Goal: Information Seeking & Learning: Check status

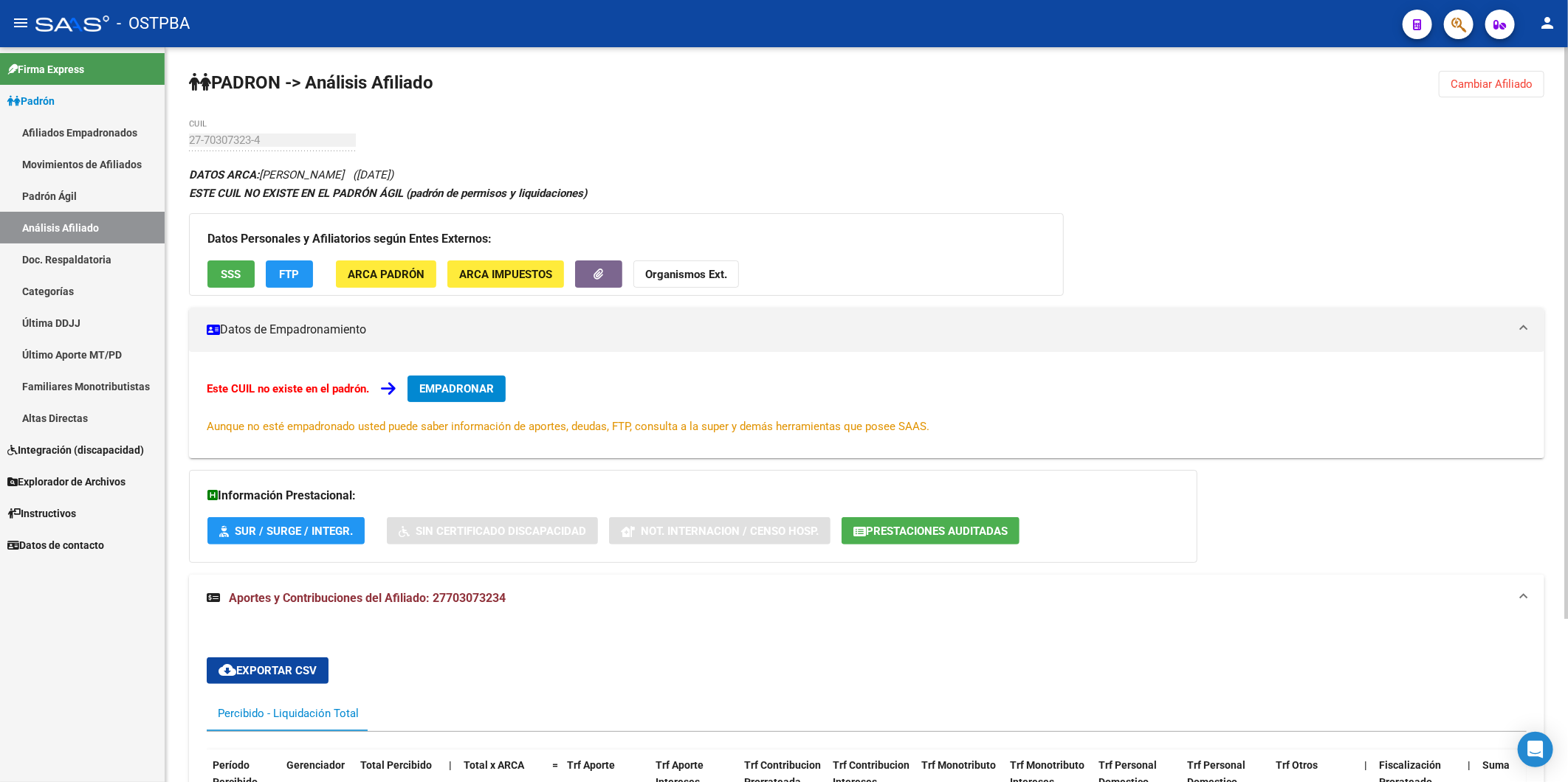
click at [1063, 149] on div "PADRON -> Análisis Afiliado Cambiar Afiliado 27-70307323-4 CUIL DATOS ARCA: [PE…" at bounding box center [866, 513] width 1402 height 931
drag, startPoint x: 1145, startPoint y: 584, endPoint x: 1123, endPoint y: 562, distance: 31.1
click at [1145, 573] on div "DATOS ARCA: [PERSON_NAME] ([DATE]) ESTE CUIL NO EXISTE EN EL PADRÓN ÁGIL (padró…" at bounding box center [867, 553] width 1355 height 777
click at [882, 124] on div "PADRON -> Análisis Afiliado Cambiar Afiliado 27-70307323-4 CUIL DATOS ARCA: [PE…" at bounding box center [866, 513] width 1402 height 931
click at [1500, 86] on span "Cambiar Afiliado" at bounding box center [1491, 84] width 82 height 13
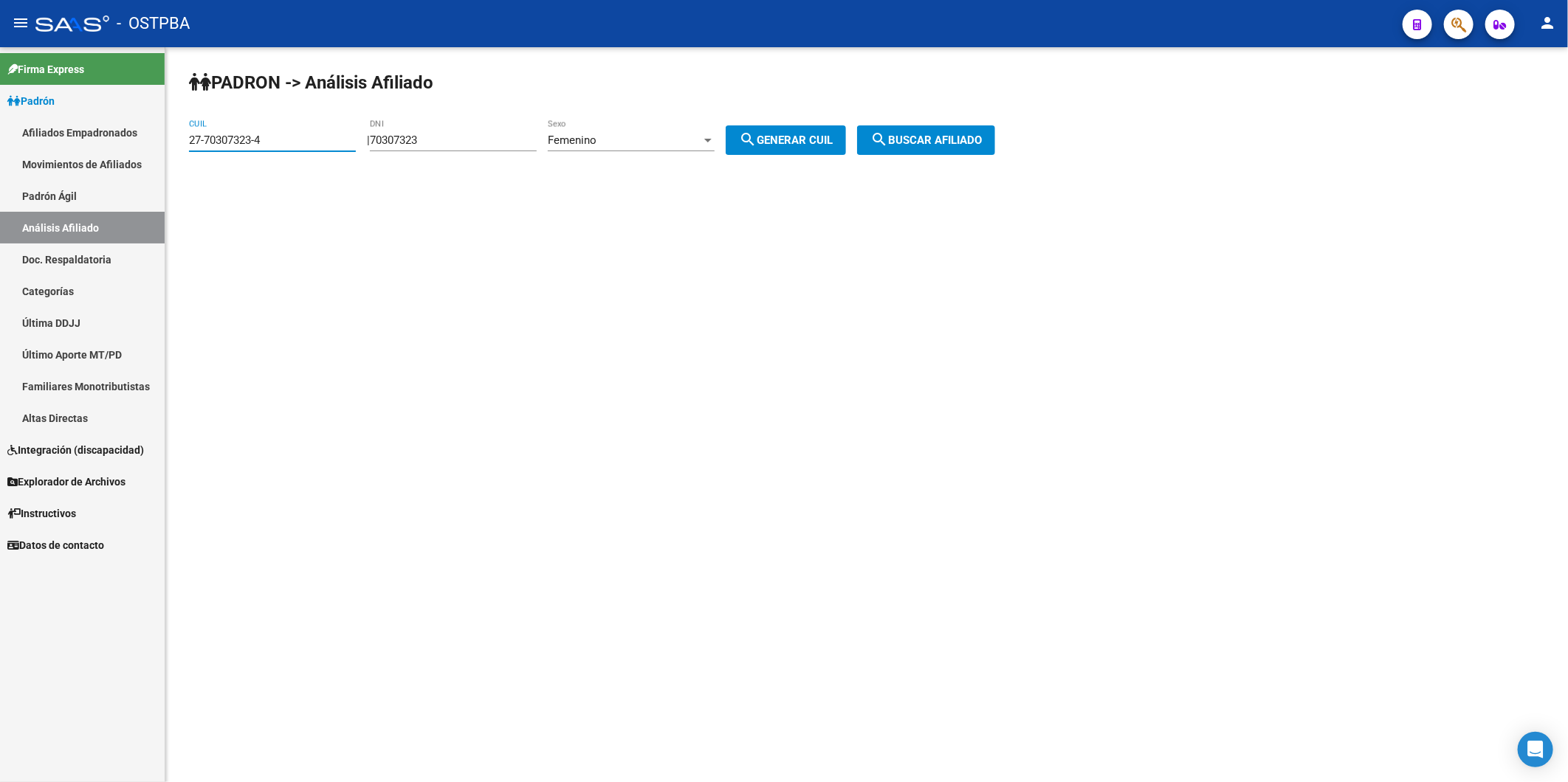
drag, startPoint x: 332, startPoint y: 146, endPoint x: 120, endPoint y: 161, distance: 212.5
click at [120, 161] on mat-sidenav-container "Firma Express Padrón Afiliados Empadronados Movimientos de Afiliados Padrón Ági…" at bounding box center [784, 415] width 1568 height 735
type input "25-419714"
drag, startPoint x: 268, startPoint y: 144, endPoint x: 137, endPoint y: 146, distance: 131.0
click at [143, 145] on mat-sidenav-container "Firma Express Padrón Afiliados Empadronados Movimientos de Afiliados Padrón Ági…" at bounding box center [784, 415] width 1568 height 735
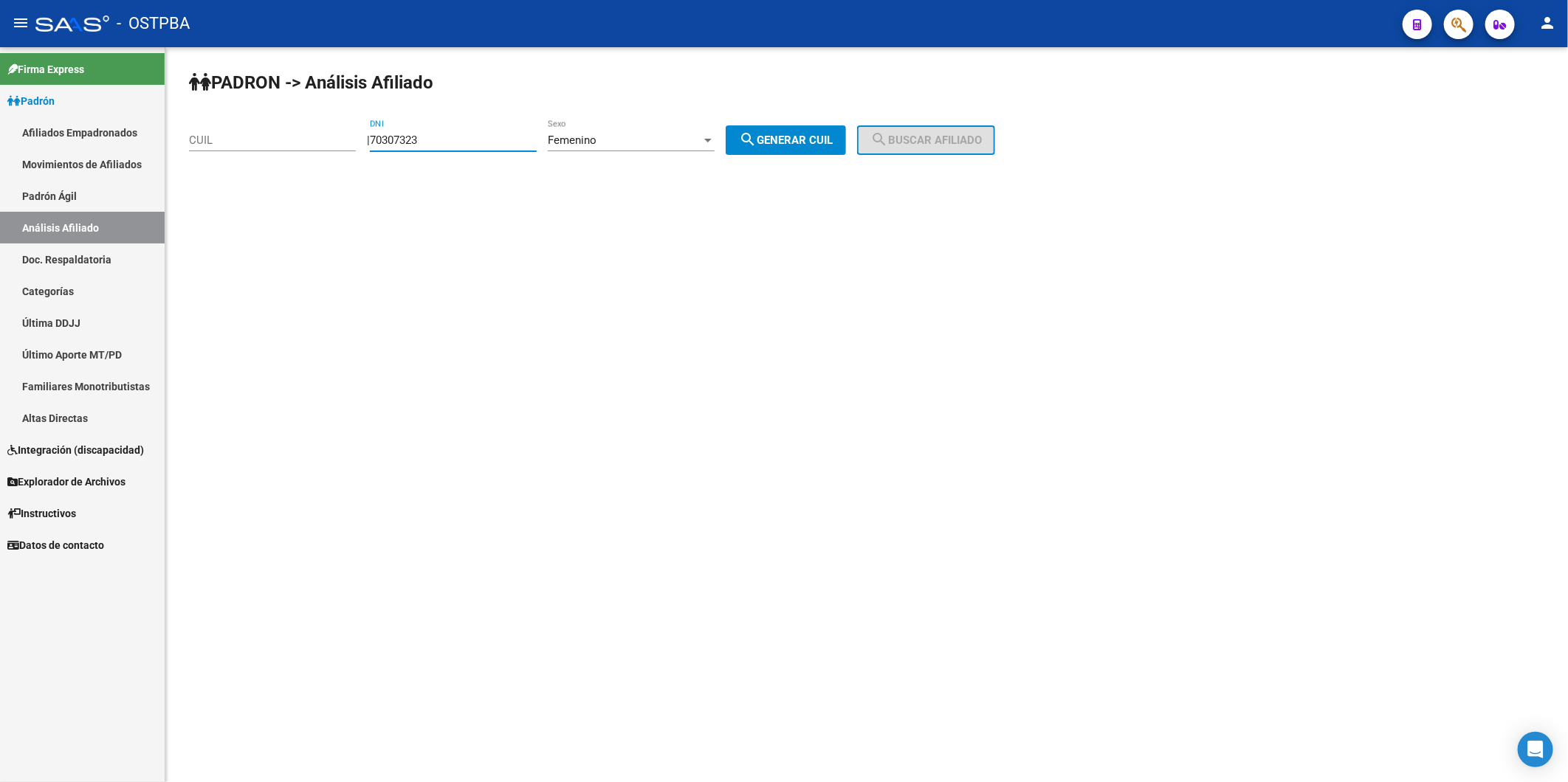
drag, startPoint x: 468, startPoint y: 135, endPoint x: 339, endPoint y: 142, distance: 129.2
click at [339, 142] on app-analisis-afiliado "PADRON -> Análisis Afiliado CUIL | 70307323 DNI Femenino Sexo search Generar CU…" at bounding box center [598, 140] width 817 height 13
type input "25419714"
drag, startPoint x: 801, startPoint y: 135, endPoint x: 810, endPoint y: 139, distance: 9.8
click at [803, 137] on span "search Generar CUIL" at bounding box center [786, 140] width 93 height 13
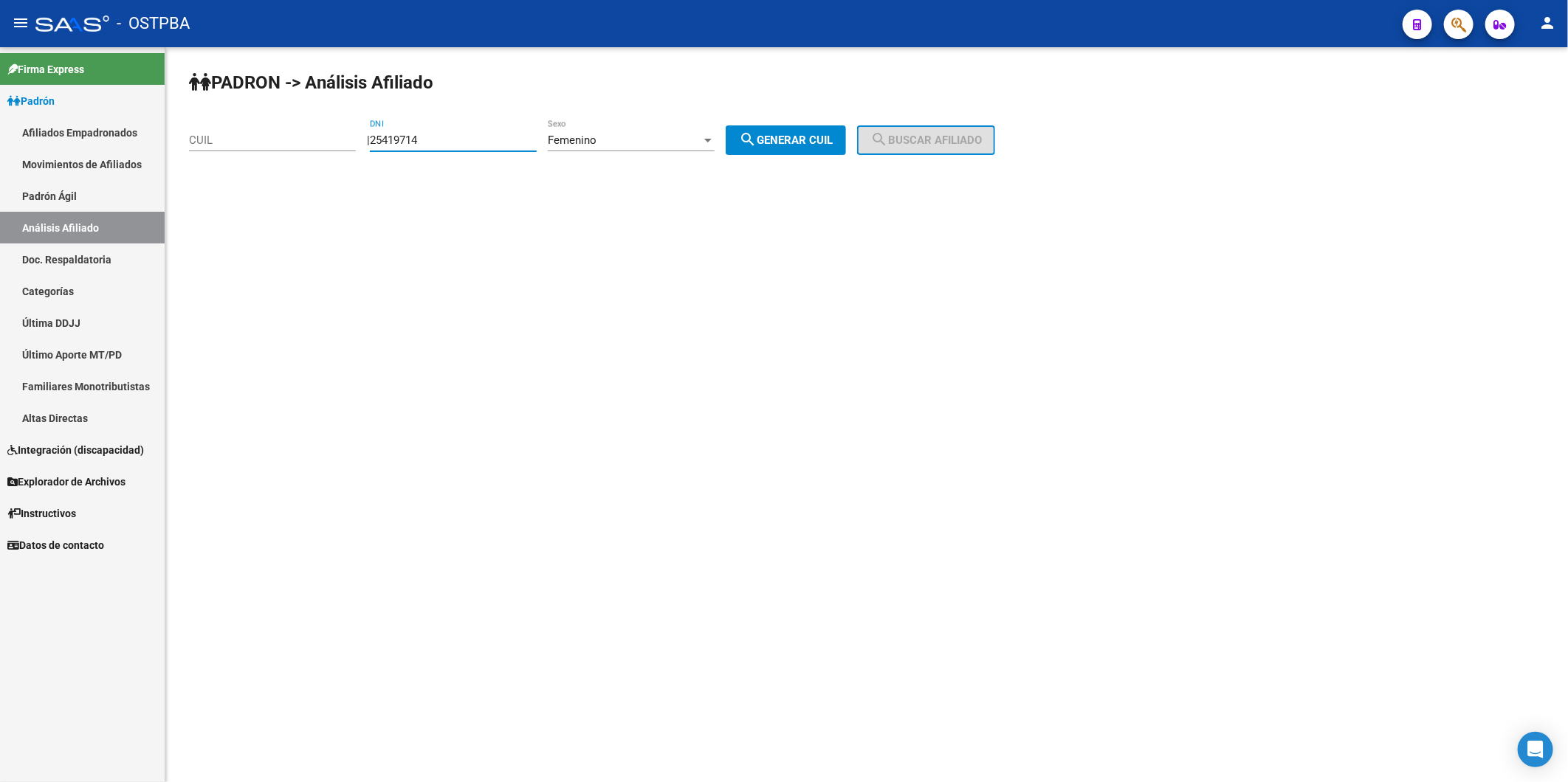
type input "27-25419714-4"
click at [932, 140] on span "search Buscar afiliado" at bounding box center [926, 140] width 111 height 13
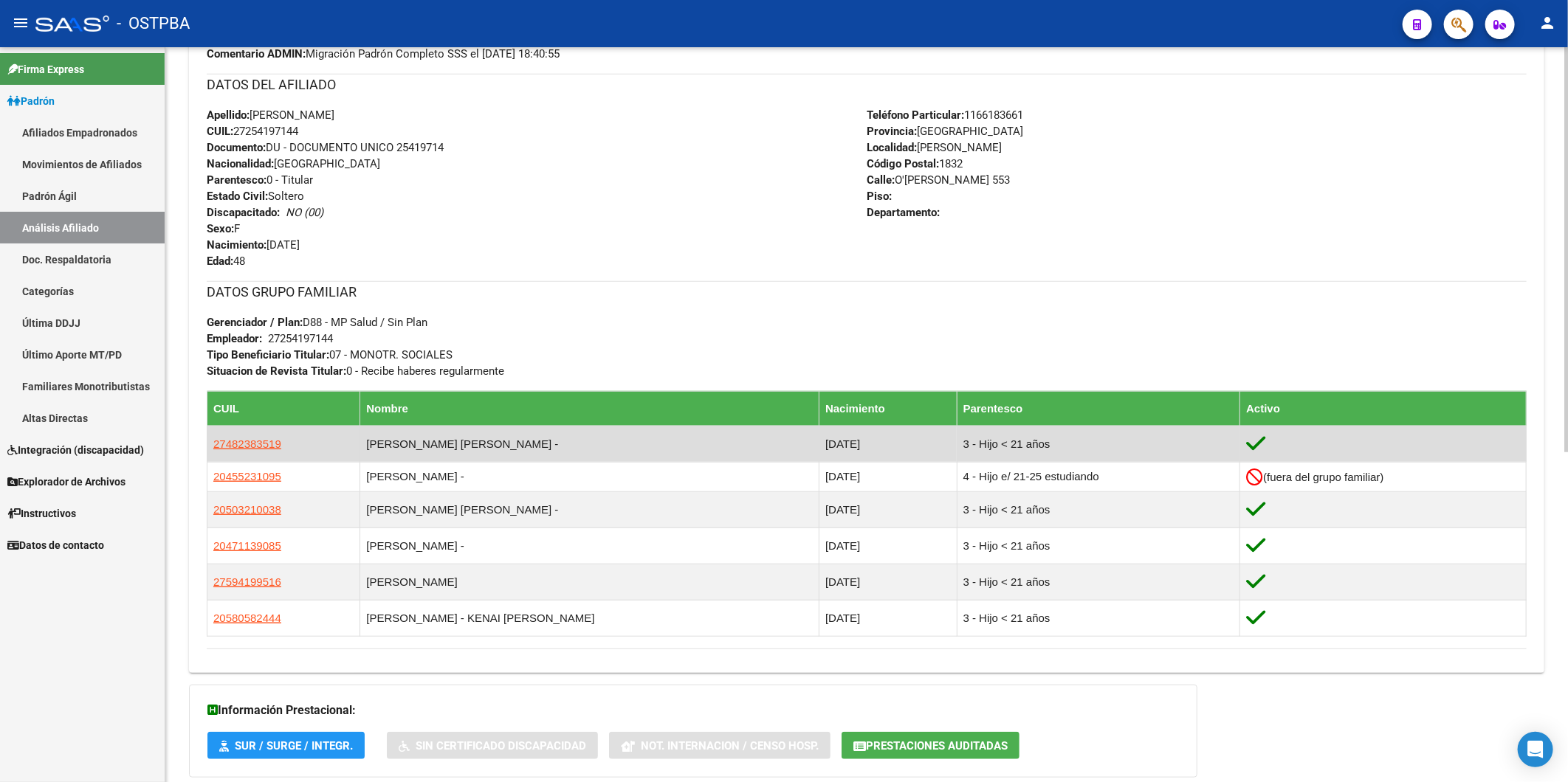
scroll to position [599, 0]
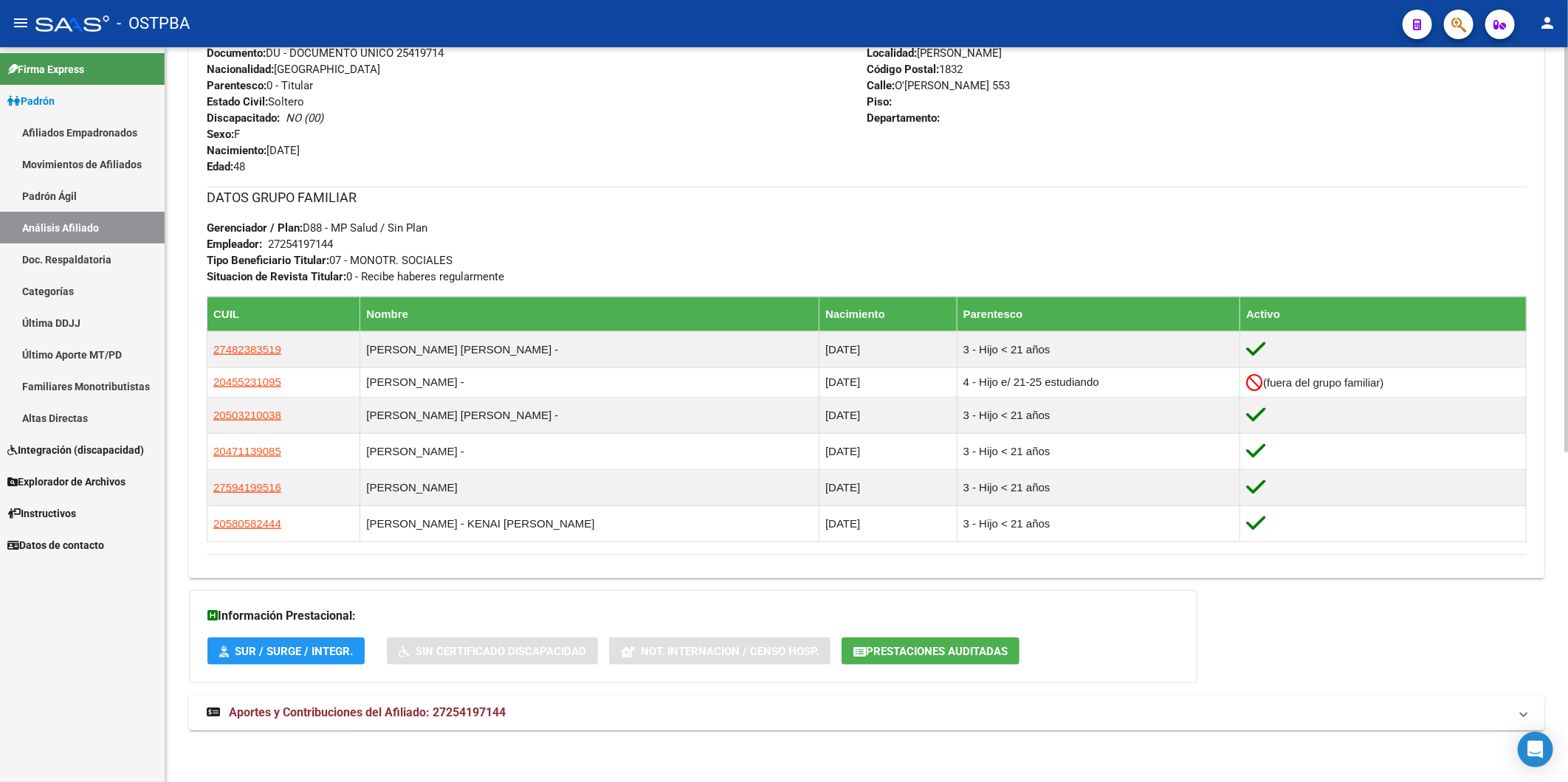
click at [492, 705] on span "Aportes y Contribuciones del Afiliado: 27254197144" at bounding box center [367, 712] width 277 height 14
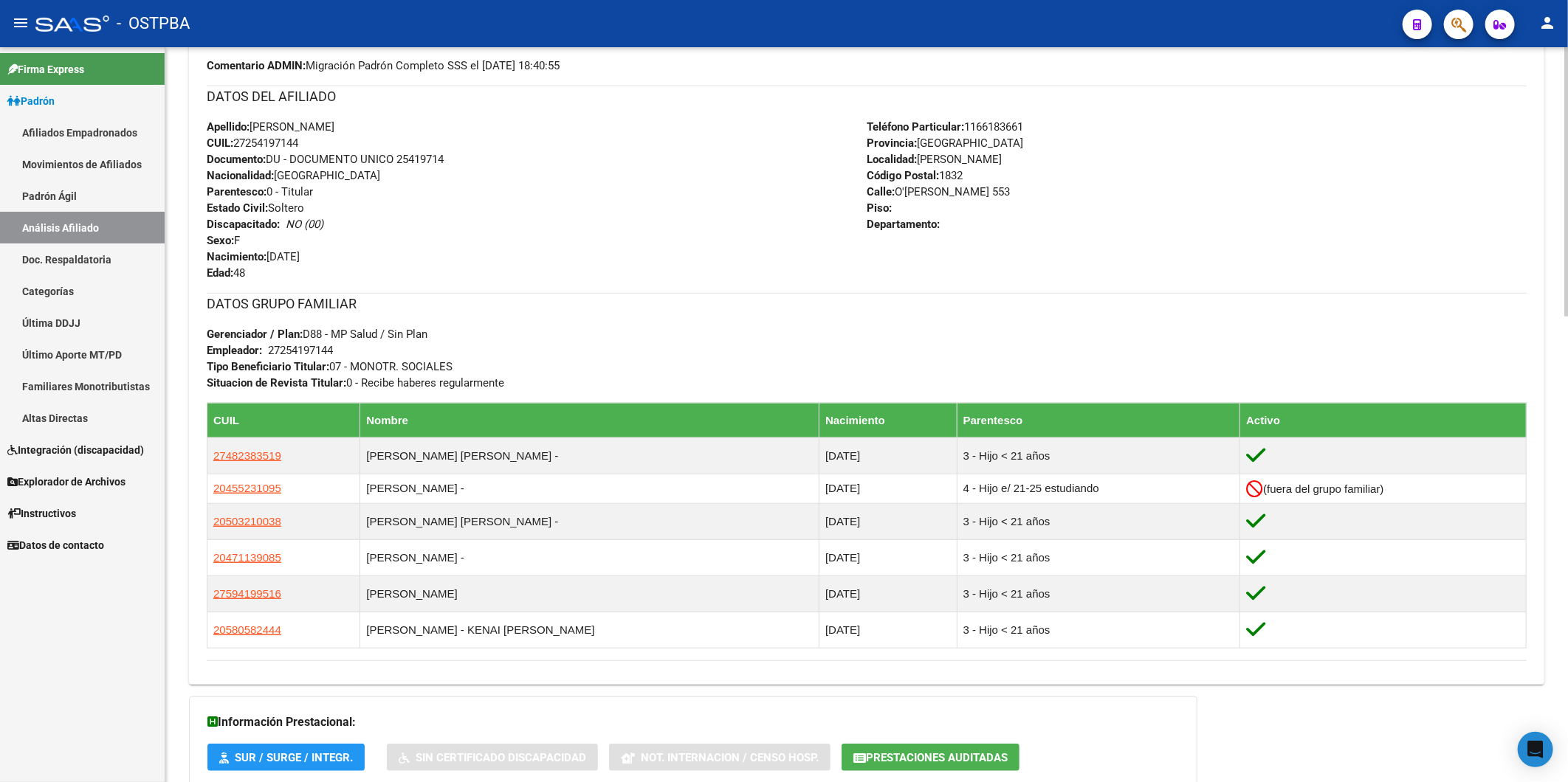
scroll to position [491, 0]
